Goal: Obtain resource: Download file/media

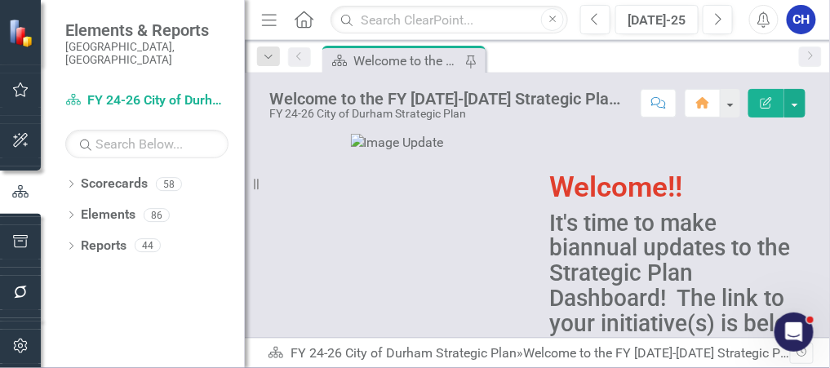
scroll to position [65, 0]
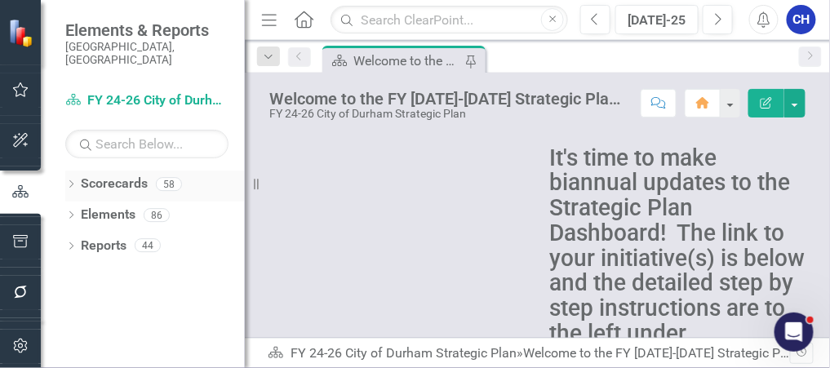
click at [69, 181] on icon "Dropdown" at bounding box center [70, 185] width 11 height 9
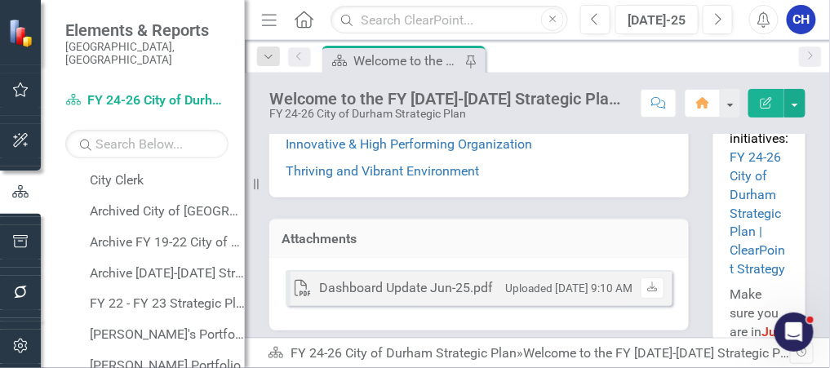
scroll to position [392, 0]
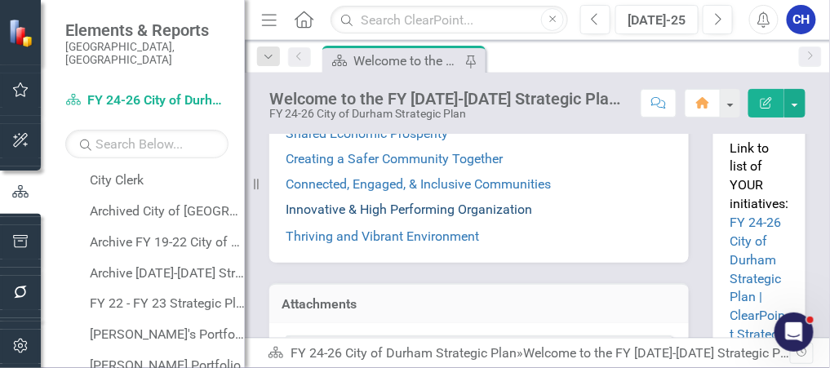
click at [392, 211] on link "Innovative & High Performing Organization" at bounding box center [409, 210] width 246 height 16
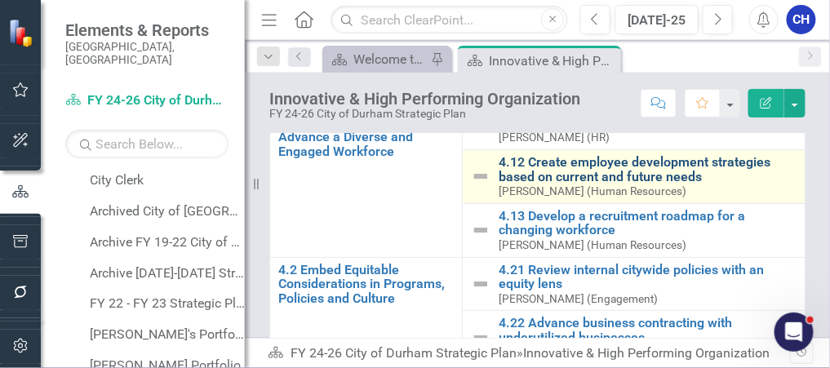
scroll to position [65, 0]
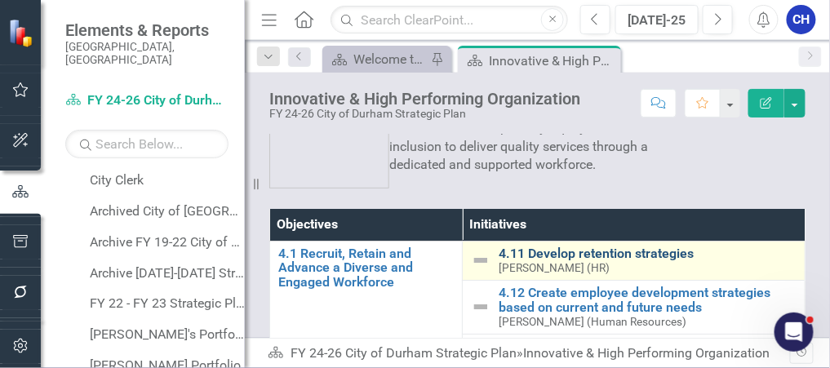
click at [581, 257] on link "4.11 Develop retention strategies" at bounding box center [647, 253] width 298 height 15
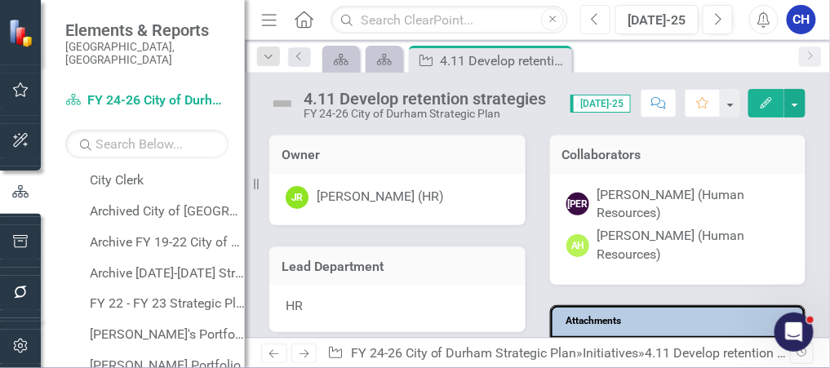
click at [596, 24] on icon "Previous" at bounding box center [595, 19] width 9 height 15
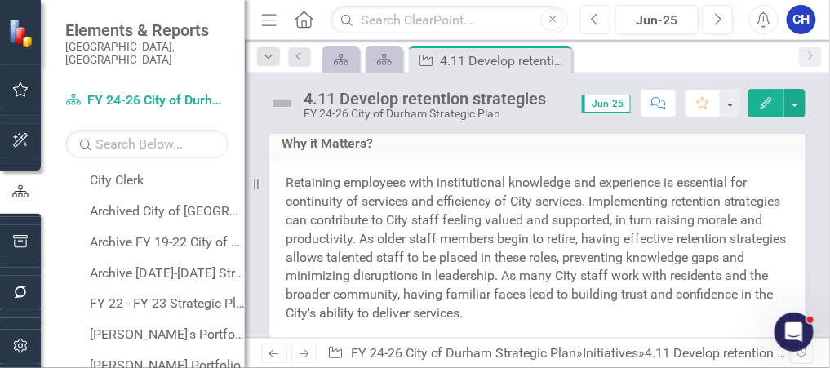
scroll to position [522, 0]
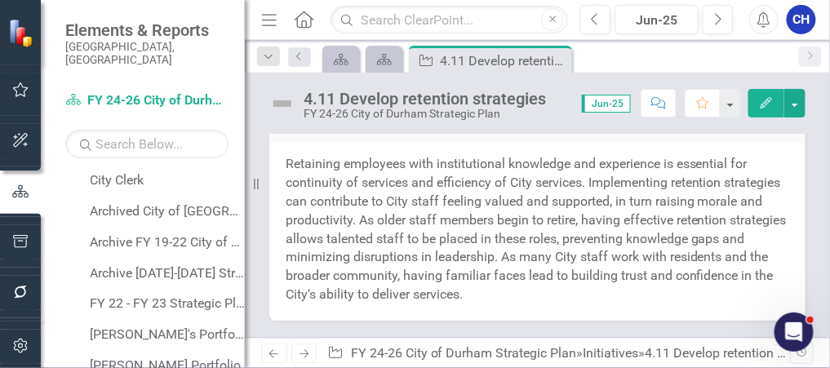
click at [512, 189] on p "Retaining employees with institutional knowledge and experience is essential fo…" at bounding box center [537, 229] width 503 height 149
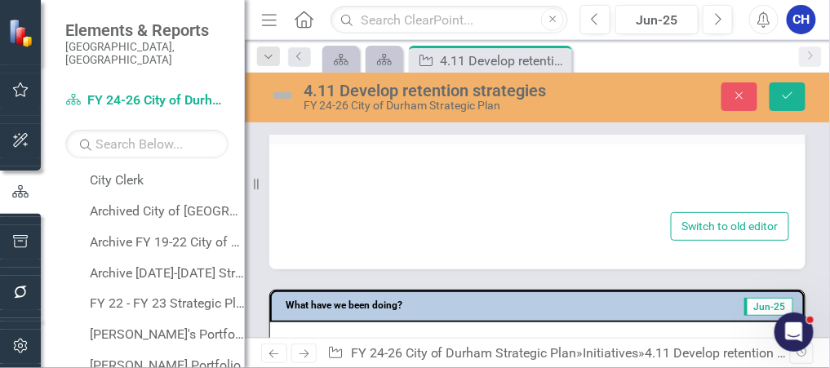
type textarea "<p><span class="EOP SCXW72851588 BCX0">Retaining employees with institutional k…"
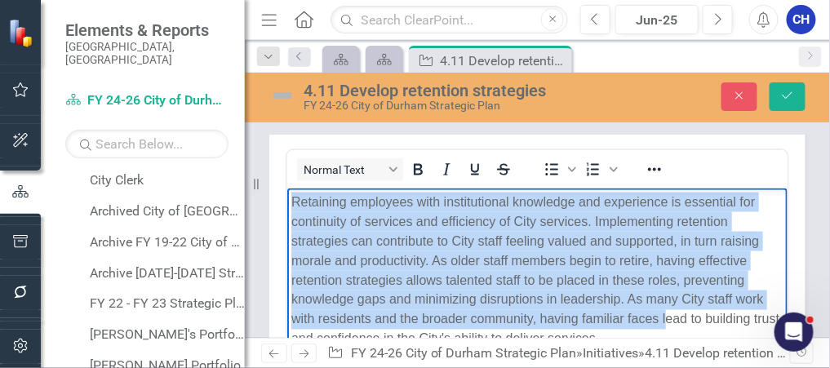
scroll to position [554, 0]
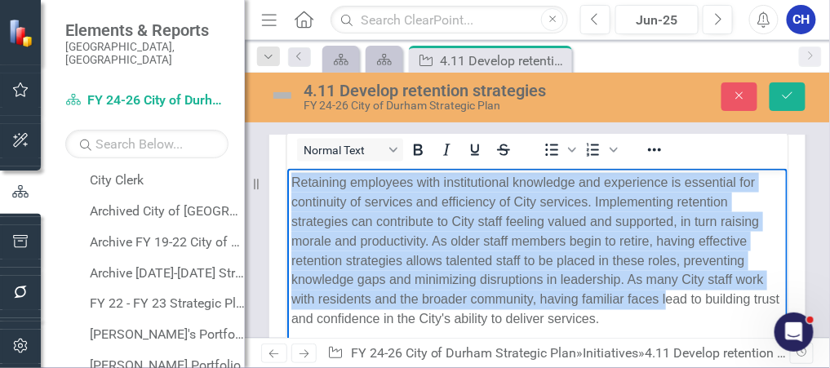
drag, startPoint x: 289, startPoint y: 184, endPoint x: 686, endPoint y: 316, distance: 418.4
click at [686, 316] on body "Retaining employees with institutional knowledge and experience is essential fo…" at bounding box center [536, 290] width 500 height 245
copy span "Retaining employees with institutional knowledge and experience is essential fo…"
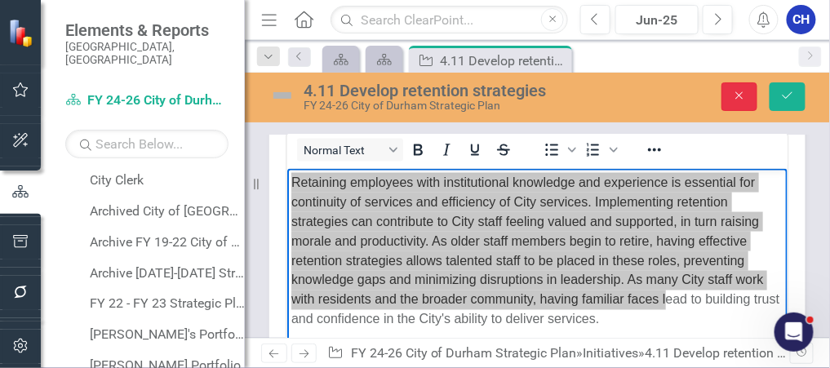
click at [742, 91] on icon "Close" at bounding box center [739, 95] width 15 height 11
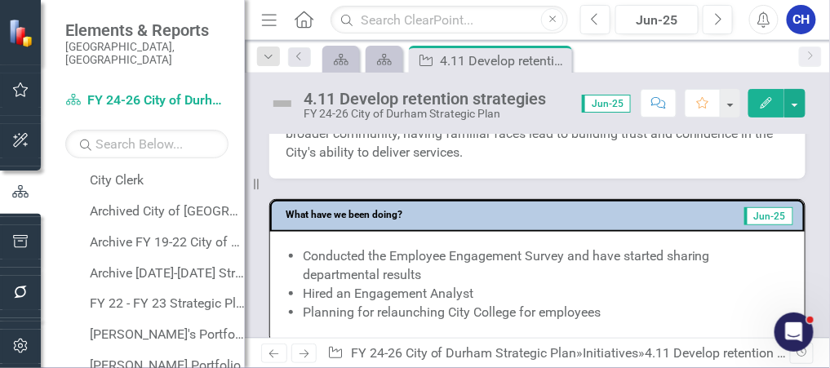
scroll to position [684, 0]
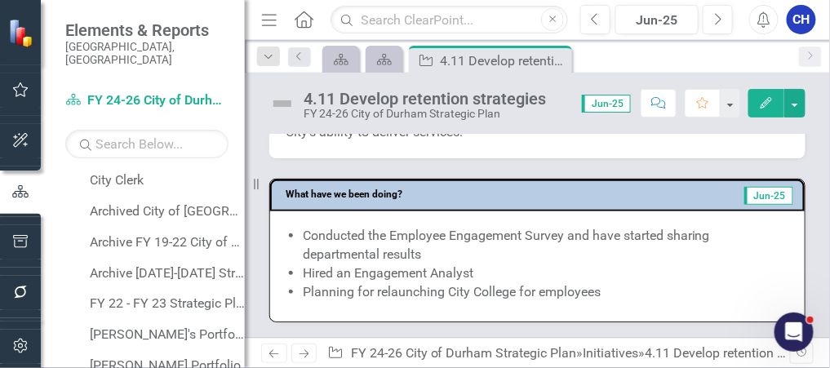
click at [463, 283] on li "Planning for relaunching City College for employees" at bounding box center [545, 292] width 485 height 19
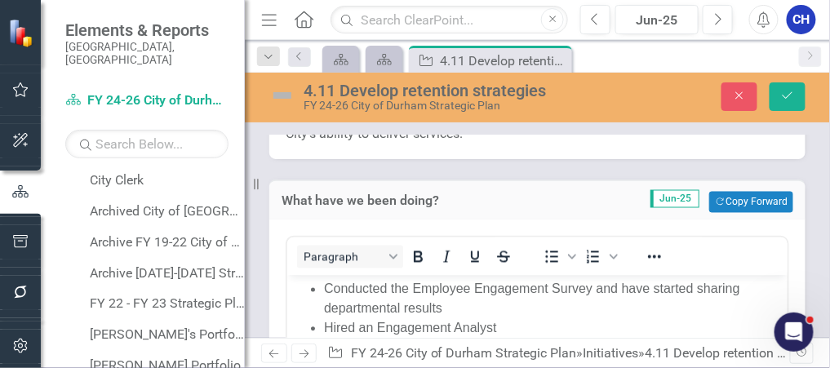
scroll to position [750, 0]
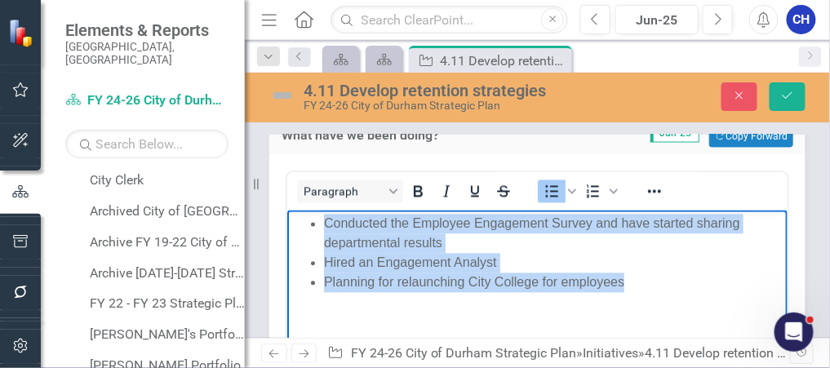
drag, startPoint x: 648, startPoint y: 287, endPoint x: 308, endPoint y: 230, distance: 344.9
click at [308, 230] on ul "Conducted the Employee Engagement Survey and have started sharing departmental …" at bounding box center [536, 254] width 492 height 78
copy ul "Conducted the Employee Engagement Survey and have started sharing departmental …"
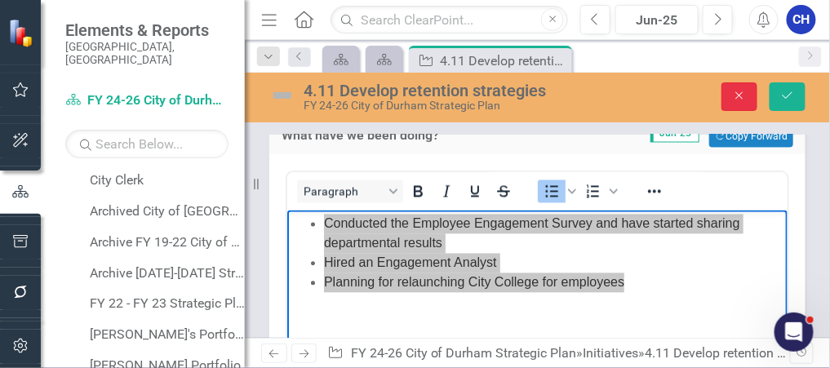
click at [742, 95] on icon "Close" at bounding box center [739, 95] width 15 height 11
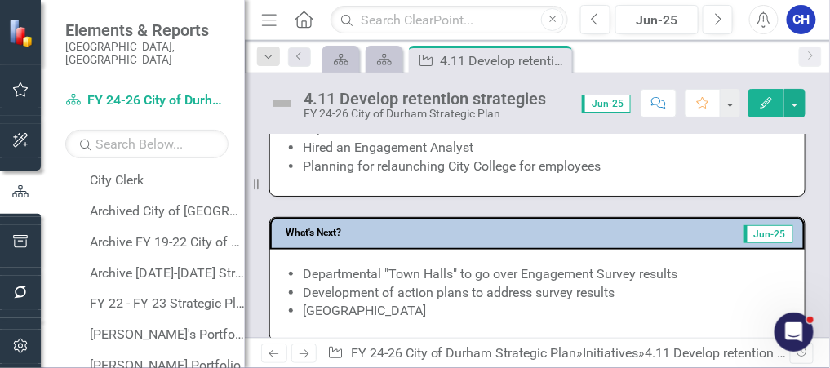
scroll to position [807, 0]
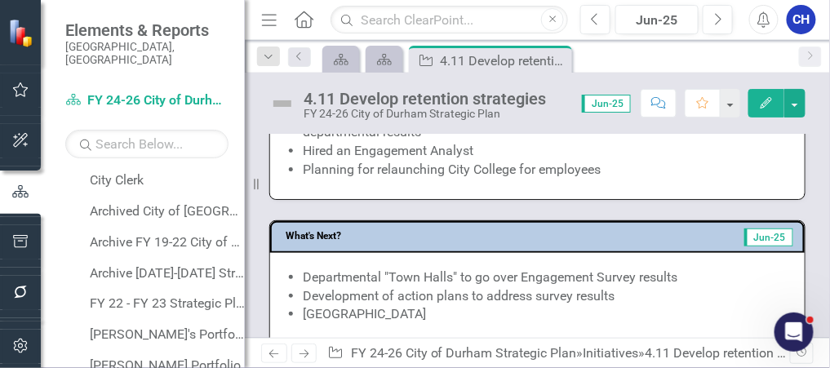
click at [432, 268] on li "Departmental "Town Halls" to go over Engagement Survey results" at bounding box center [545, 277] width 485 height 19
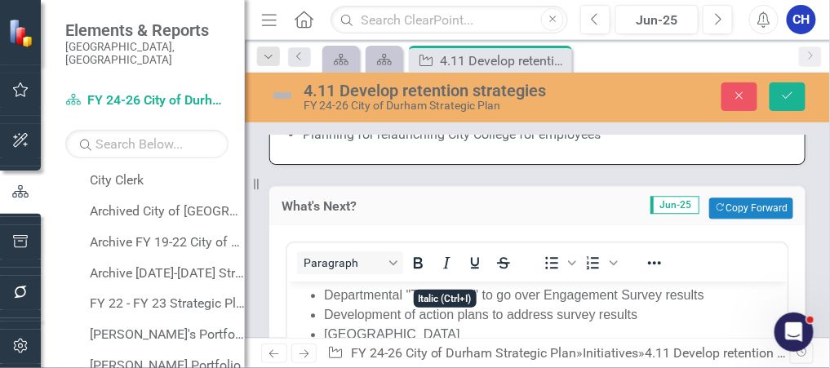
scroll to position [872, 0]
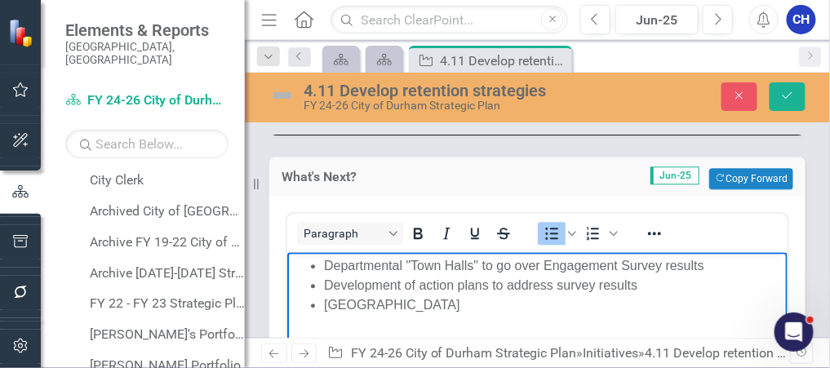
drag, startPoint x: 409, startPoint y: 301, endPoint x: 301, endPoint y: 264, distance: 113.8
click at [301, 264] on ul "Departmental "Town Halls" to go over Engagement Survey results Development of a…" at bounding box center [536, 284] width 492 height 59
copy ul "Departmental "Town Halls" to go over Engagement Survey results Development of a…"
click at [733, 92] on icon "Close" at bounding box center [739, 95] width 15 height 11
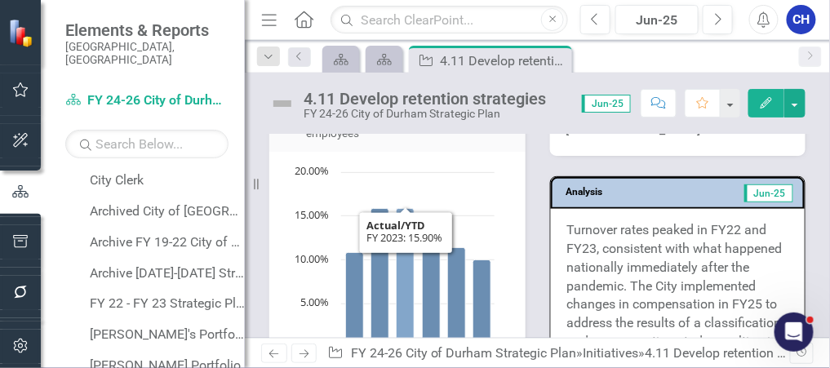
scroll to position [1133, 0]
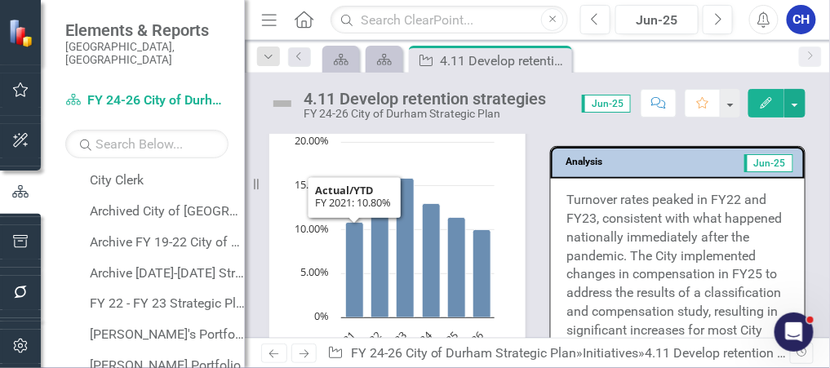
click at [299, 342] on button "View chart menu, Chart" at bounding box center [306, 353] width 23 height 23
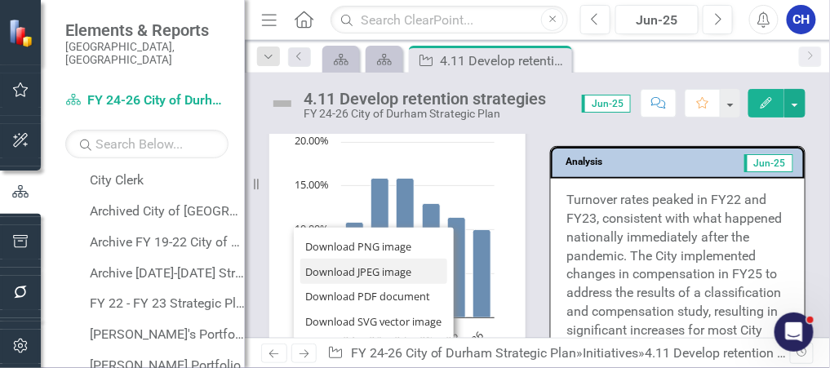
click at [365, 259] on li "Download JPEG image" at bounding box center [373, 271] width 147 height 25
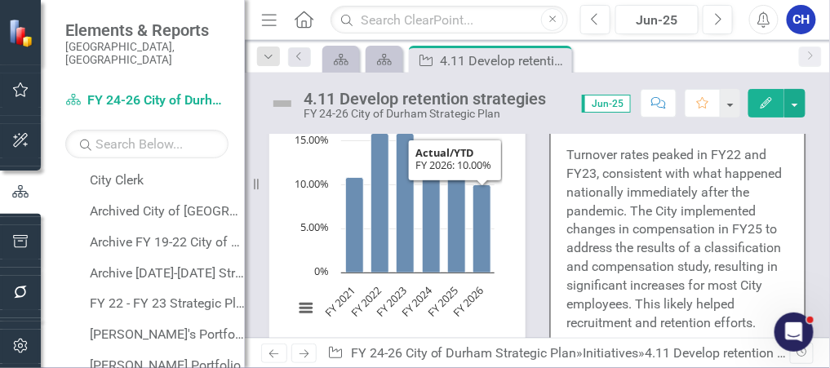
scroll to position [1198, 0]
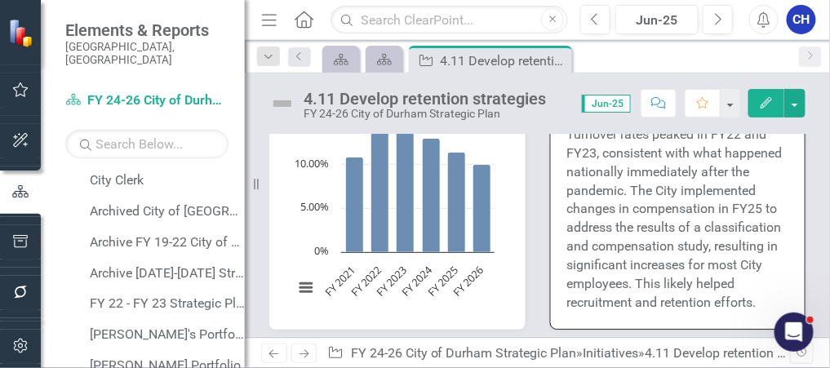
click at [654, 237] on p "Turnover rates peaked in FY22 and FY23, consistent with what happened nationall…" at bounding box center [678, 219] width 222 height 186
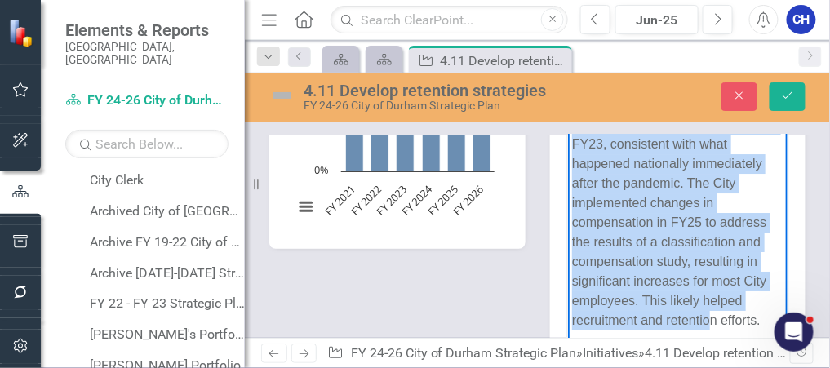
scroll to position [1278, 0]
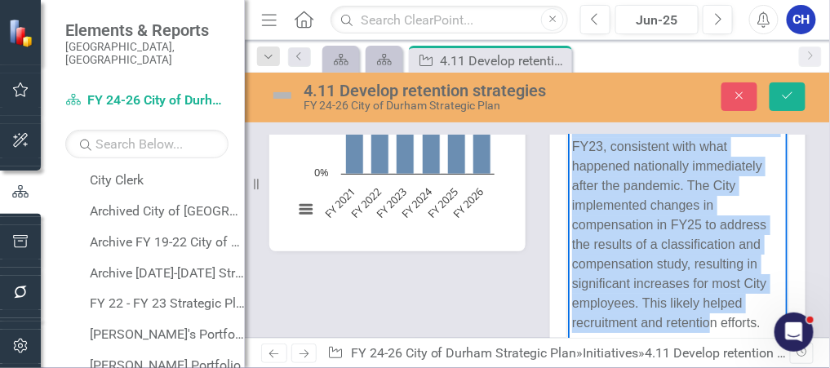
drag, startPoint x: 571, startPoint y: 127, endPoint x: 772, endPoint y: 327, distance: 283.2
click at [772, 327] on p "Turnover rates peaked in FY22 and FY23, consistent with what happened nationall…" at bounding box center [677, 224] width 212 height 215
copy p "Turnover rates peaked in FY22 and FY23, consistent with what happened nationall…"
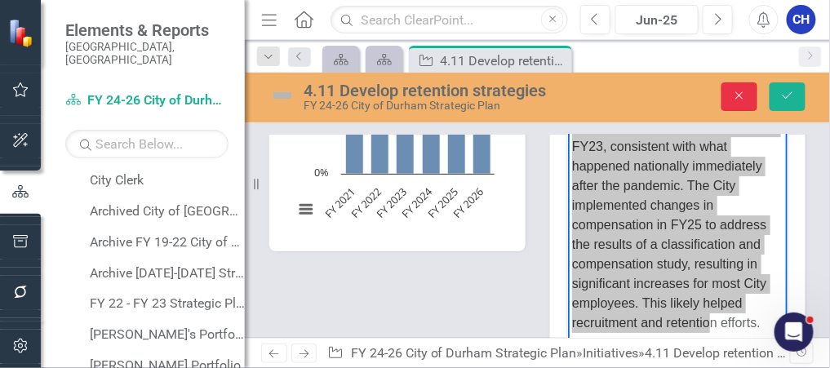
click at [744, 90] on icon "Close" at bounding box center [739, 95] width 15 height 11
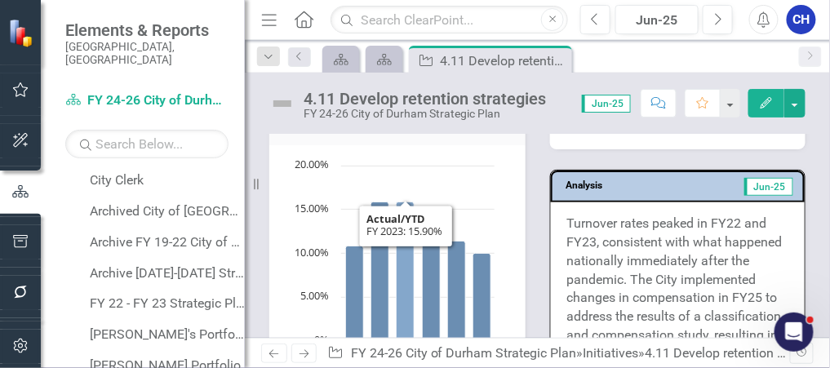
scroll to position [1082, 0]
